Goal: Information Seeking & Learning: Learn about a topic

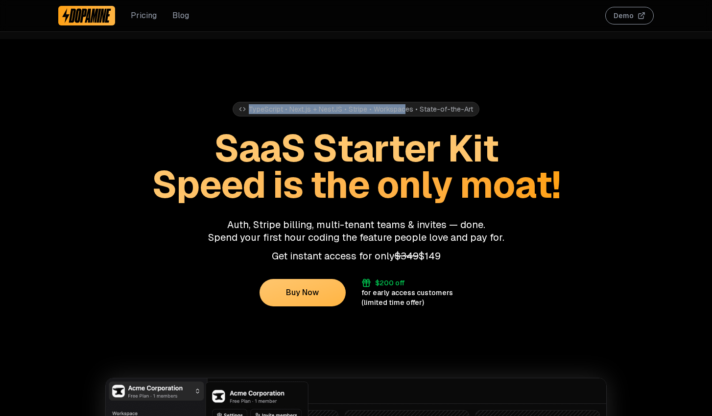
drag, startPoint x: 253, startPoint y: 104, endPoint x: 411, endPoint y: 113, distance: 158.4
click at [410, 113] on div "TypeScript • Next.js + NestJS • Stripe • Workspaces • State-of-the-Art" at bounding box center [356, 109] width 247 height 15
click at [411, 113] on div "TypeScript • Next.js + NestJS • Stripe • Workspaces • State-of-the-Art" at bounding box center [356, 109] width 247 height 15
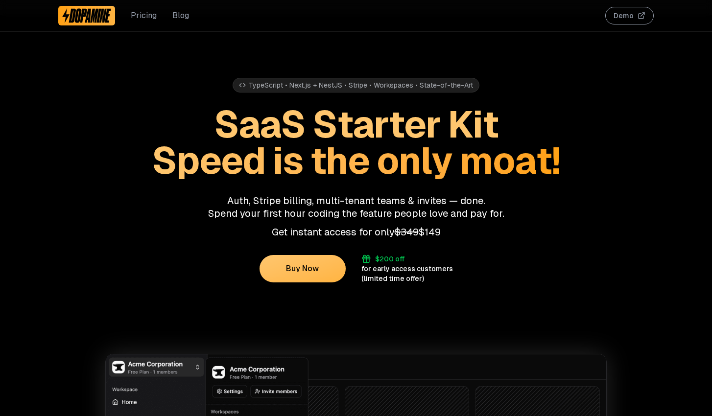
scroll to position [26, 0]
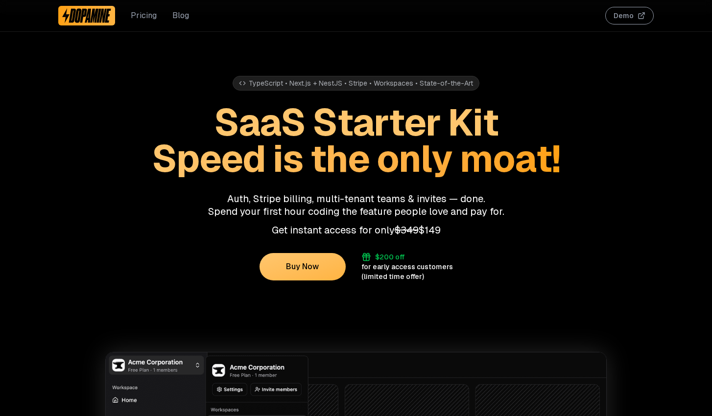
click at [86, 13] on img at bounding box center [86, 16] width 49 height 16
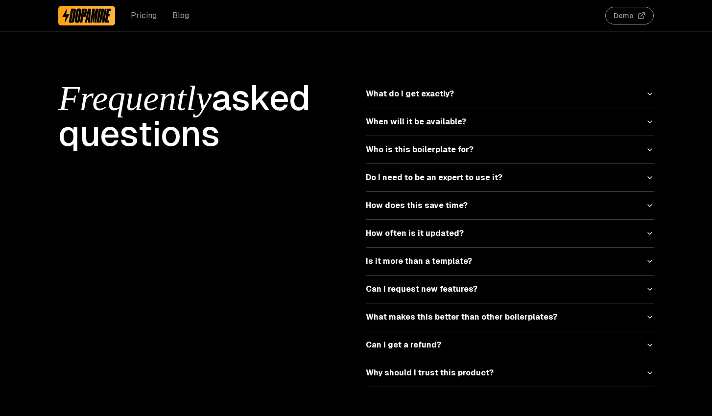
scroll to position [3065, 0]
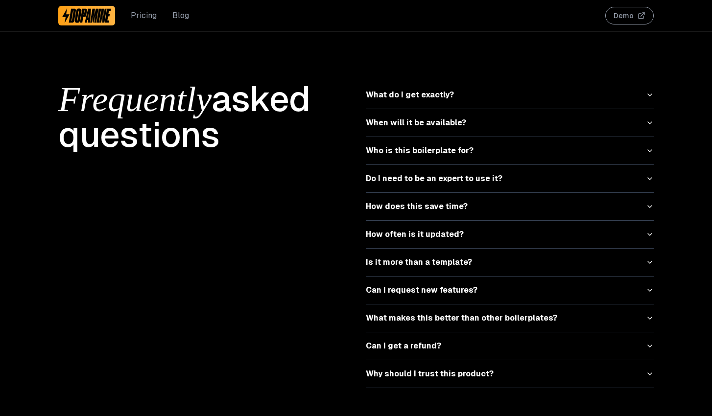
click at [648, 165] on button "Do I need to be an expert to use it?" at bounding box center [510, 178] width 288 height 27
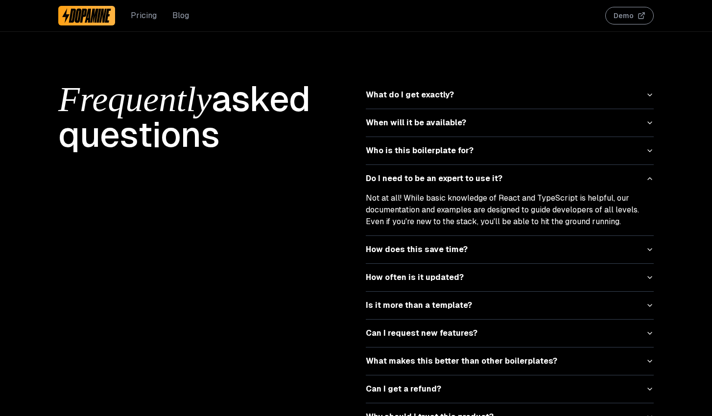
click at [650, 175] on icon "button" at bounding box center [650, 179] width 8 height 8
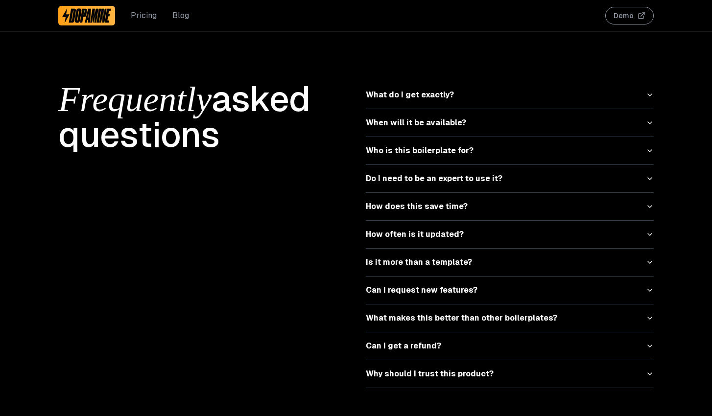
click at [649, 147] on icon "button" at bounding box center [650, 151] width 8 height 8
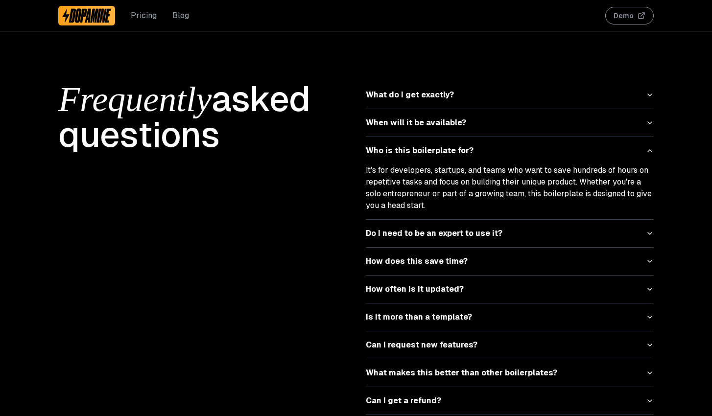
click at [649, 150] on icon "button" at bounding box center [650, 151] width 4 height 2
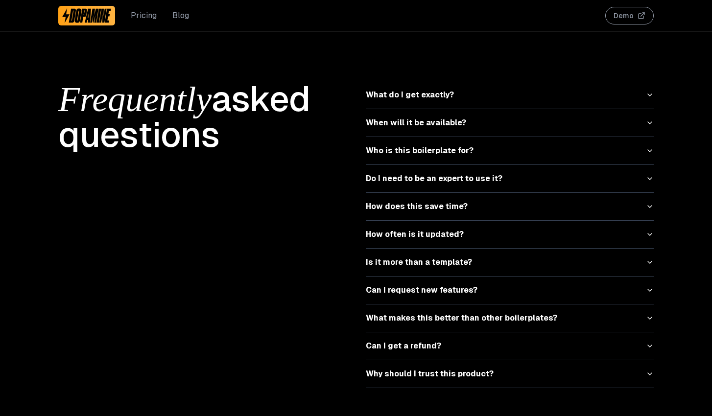
click at [651, 119] on icon "button" at bounding box center [650, 123] width 8 height 8
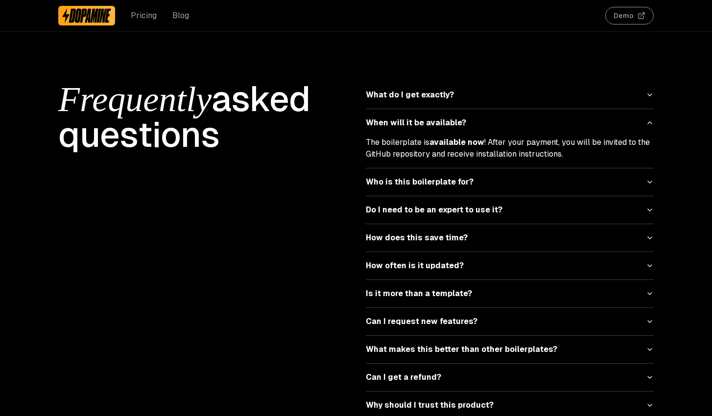
click at [650, 119] on icon "button" at bounding box center [650, 123] width 8 height 8
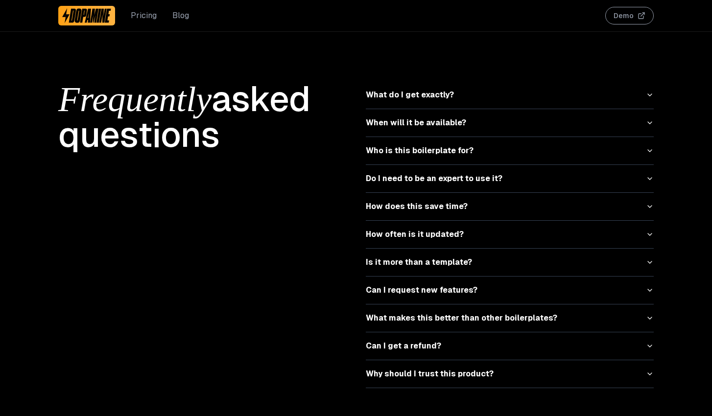
click at [650, 90] on button "What do I get exactly?" at bounding box center [510, 94] width 288 height 27
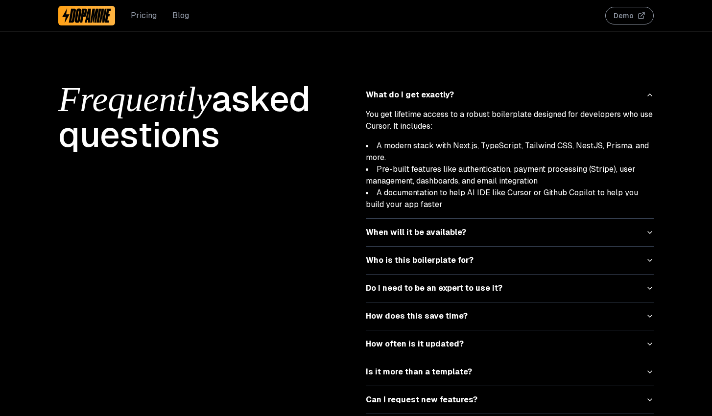
click at [650, 91] on icon "button" at bounding box center [650, 95] width 8 height 8
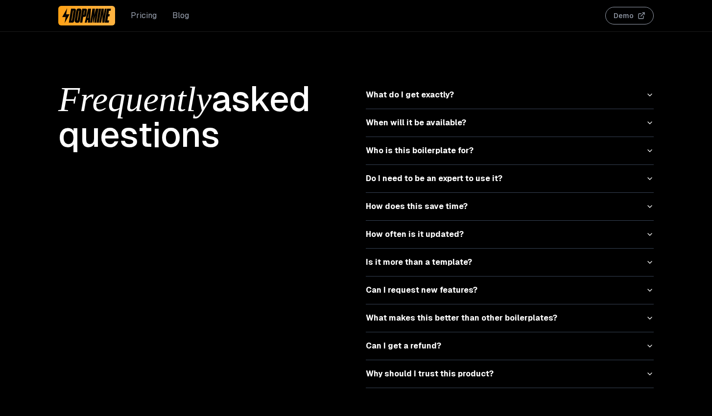
click at [649, 259] on icon "button" at bounding box center [650, 263] width 8 height 8
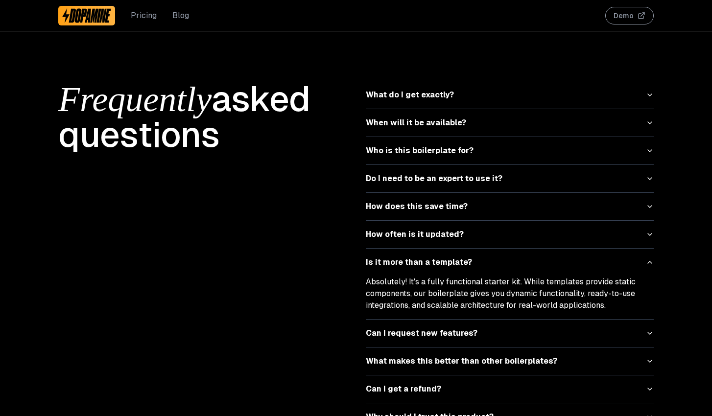
click at [649, 259] on icon "button" at bounding box center [650, 263] width 8 height 8
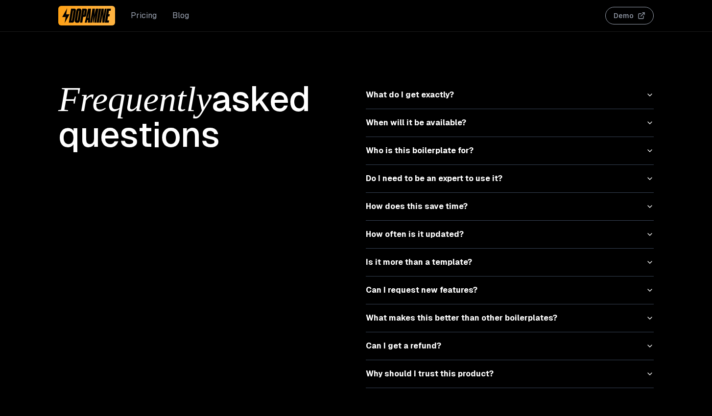
click at [649, 234] on icon "button" at bounding box center [650, 235] width 4 height 2
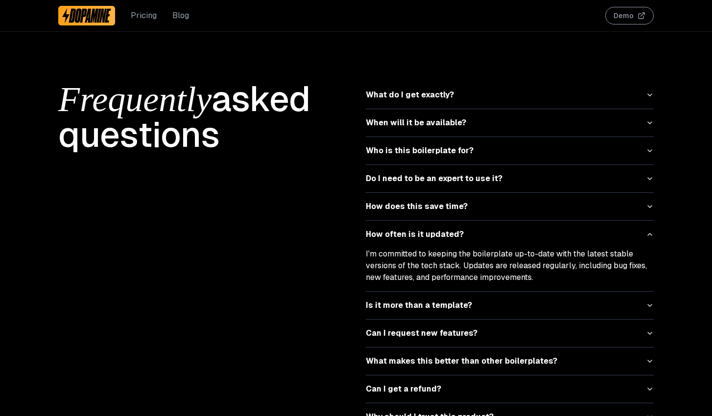
click at [649, 231] on icon "button" at bounding box center [650, 235] width 8 height 8
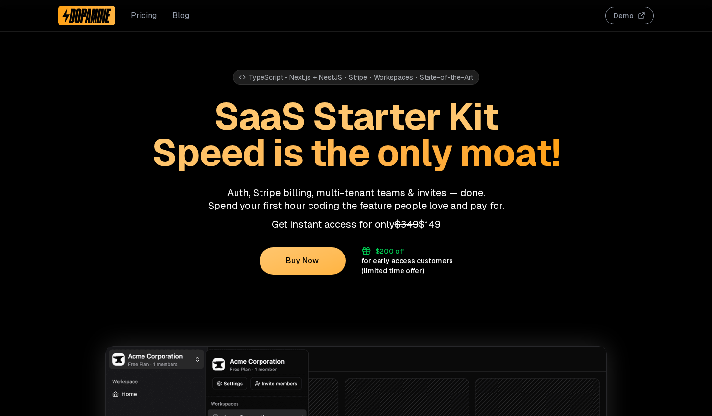
scroll to position [33, 0]
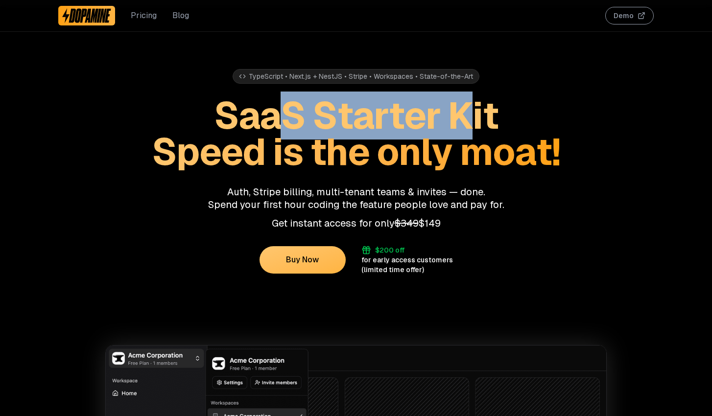
drag, startPoint x: 276, startPoint y: 117, endPoint x: 464, endPoint y: 122, distance: 188.6
click at [465, 122] on span "SaaS Starter Kit" at bounding box center [356, 116] width 284 height 48
click at [464, 122] on span "SaaS Starter Kit" at bounding box center [356, 116] width 284 height 48
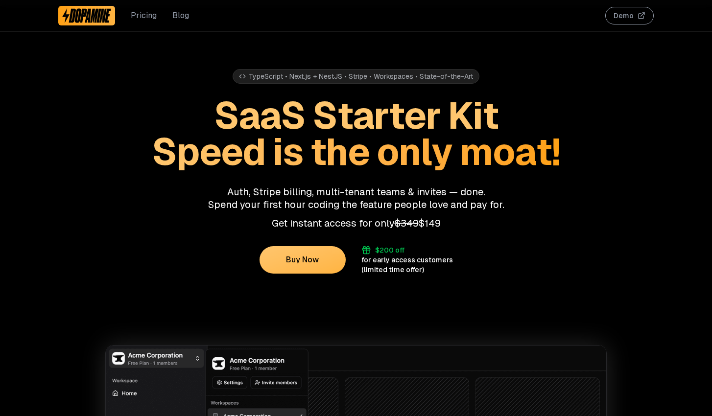
click at [404, 79] on div "TypeScript • Next.js + NestJS • Stripe • Workspaces • State-of-the-Art" at bounding box center [356, 76] width 247 height 15
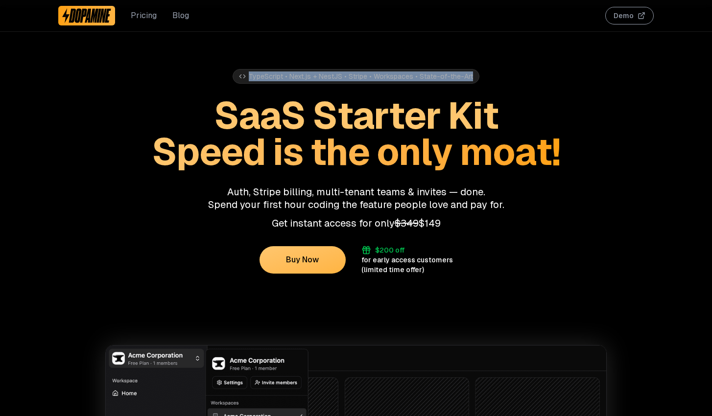
click at [404, 79] on div "TypeScript • Next.js + NestJS • Stripe • Workspaces • State-of-the-Art" at bounding box center [356, 76] width 247 height 15
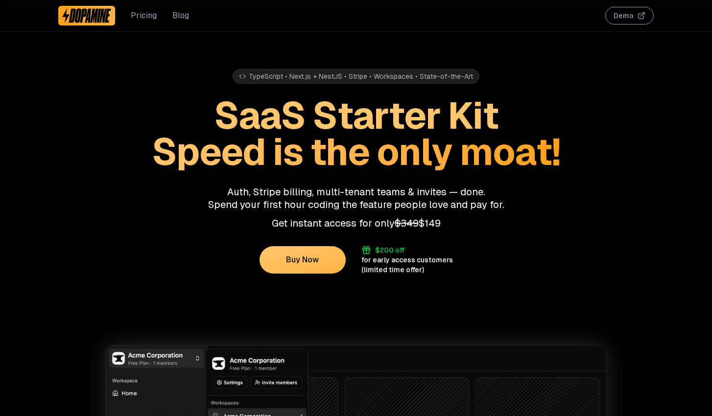
click at [405, 105] on span "SaaS Starter Kit" at bounding box center [356, 116] width 284 height 48
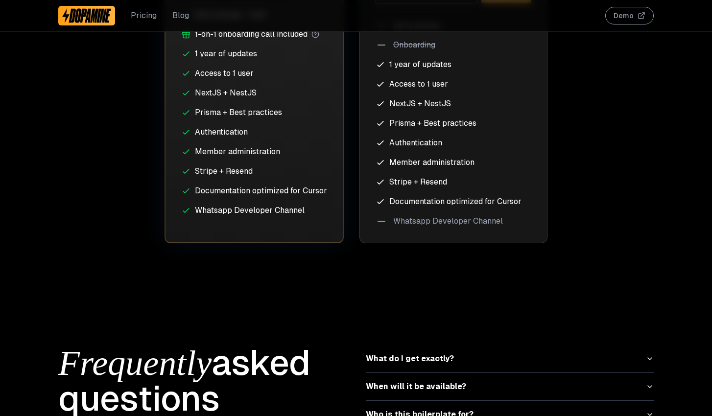
scroll to position [3065, 0]
